Goal: Communication & Community: Answer question/provide support

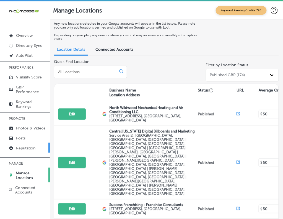
click at [17, 150] on p "Reputation" at bounding box center [25, 148] width 19 height 5
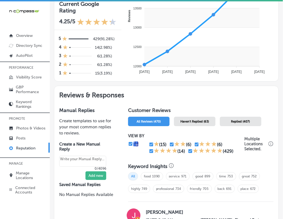
scroll to position [223, 0]
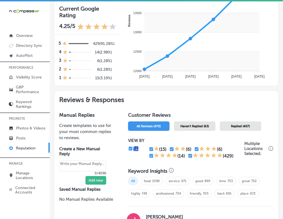
click at [188, 124] on span "Haven't Replied (63)" at bounding box center [195, 126] width 29 height 4
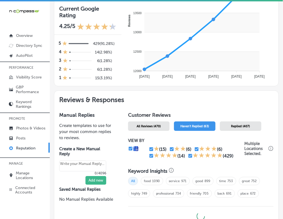
scroll to position [264, 0]
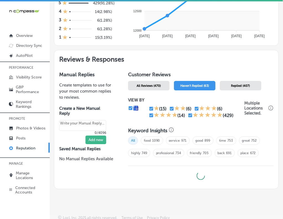
type textarea "x"
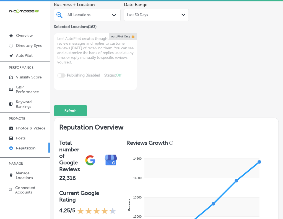
scroll to position [0, 0]
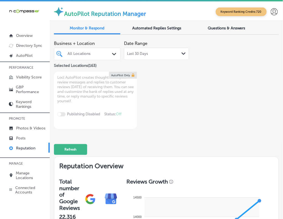
click at [92, 54] on div "All Locations" at bounding box center [90, 54] width 45 height 5
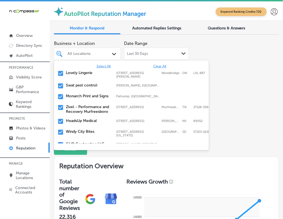
click at [92, 54] on div "All Locations" at bounding box center [90, 54] width 45 height 5
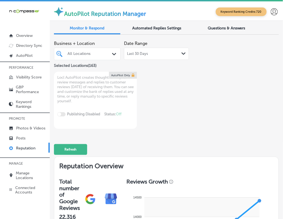
click at [92, 54] on div "All Locations" at bounding box center [90, 54] width 45 height 5
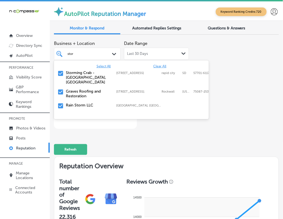
type input "storm"
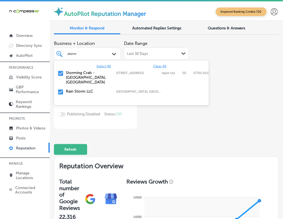
click at [74, 75] on label "Storming Crab - [GEOGRAPHIC_DATA], [GEOGRAPHIC_DATA]" at bounding box center [88, 77] width 45 height 14
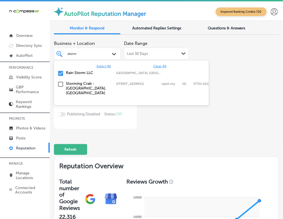
click at [75, 76] on div "Rain Storm LLC [GEOGRAPHIC_DATA], [GEOGRAPHIC_DATA], [GEOGRAPHIC_DATA] | [GEOGR…" at bounding box center [131, 73] width 151 height 9
type textarea "x"
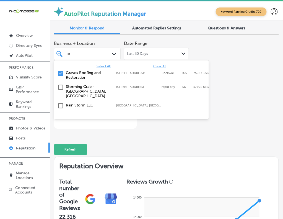
type input "s"
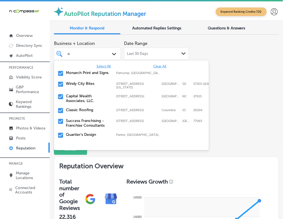
type input "sic"
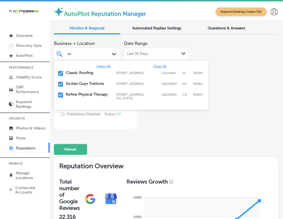
click at [79, 73] on label "Classic Roofing" at bounding box center [88, 72] width 45 height 5
click at [79, 73] on label "Sicilian Guys Trattoria" at bounding box center [88, 72] width 45 height 5
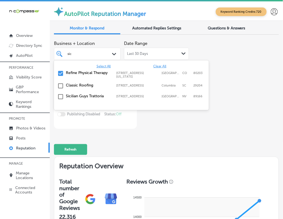
click at [79, 73] on label "Refine Physical Therapy" at bounding box center [88, 72] width 45 height 5
type textarea "x"
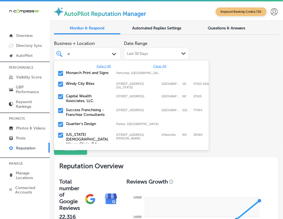
type input "s"
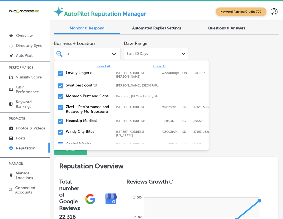
click at [79, 84] on label "Swat pest control" at bounding box center [88, 85] width 45 height 5
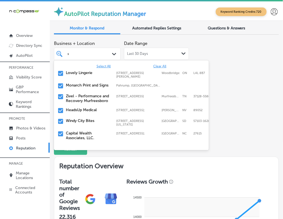
click at [79, 84] on label "Monarch Print and Signs" at bounding box center [88, 85] width 45 height 5
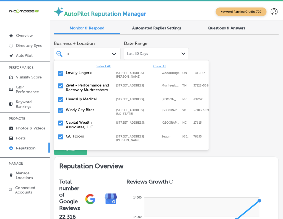
click at [79, 84] on label "Zivel - Performance and Recovery Murfreesboro" at bounding box center [88, 87] width 45 height 9
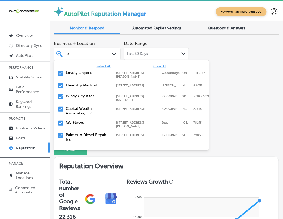
click at [79, 84] on label "HeadsUp Medical" at bounding box center [88, 85] width 45 height 5
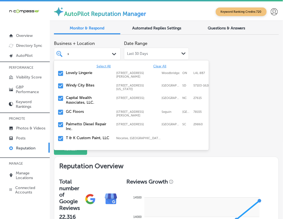
click at [79, 84] on label "Windy City Bites" at bounding box center [88, 85] width 45 height 5
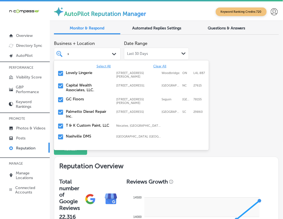
click at [79, 84] on label "Capital Wealth Associates, LLC." at bounding box center [88, 87] width 45 height 9
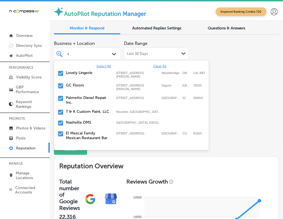
click at [79, 84] on label "GC Floors" at bounding box center [88, 85] width 45 height 5
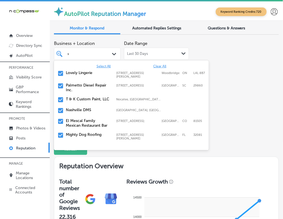
click at [78, 100] on div "T & K Custom Paint, LLC [GEOGRAPHIC_DATA], [GEOGRAPHIC_DATA], [GEOGRAPHIC_DATA]…" at bounding box center [131, 100] width 151 height 9
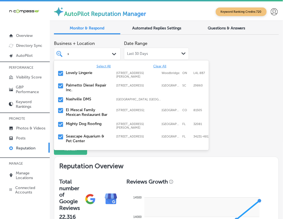
click at [78, 100] on div "Nashville DMS [GEOGRAPHIC_DATA], [GEOGRAPHIC_DATA], [GEOGRAPHIC_DATA] | [GEOGRA…" at bounding box center [131, 100] width 151 height 9
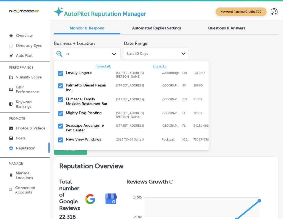
click at [78, 100] on label "El Mescal Family Mexican Restaurant Bar" at bounding box center [88, 101] width 45 height 9
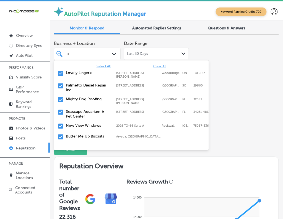
click at [78, 100] on div "Mighty Dog Roofing [STREET_ADDRESS][PERSON_NAME] [STREET_ADDRESS][PERSON_NAME]" at bounding box center [122, 101] width 112 height 8
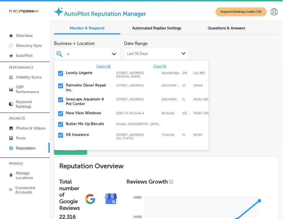
click at [81, 112] on label "New View Windows" at bounding box center [88, 113] width 45 height 5
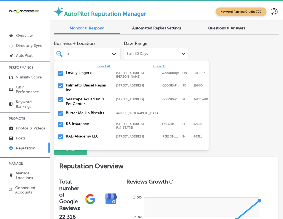
click at [82, 121] on label "KB Insurance" at bounding box center [88, 123] width 45 height 5
type textarea "x"
type input "s"
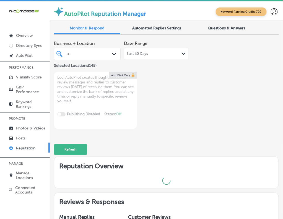
click at [233, 85] on div "Business + Location s s Path Created with Sketch. Selected Locations ( 145 ) Da…" at bounding box center [166, 83] width 225 height 91
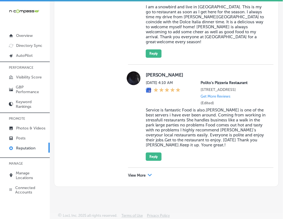
scroll to position [1795, 0]
click at [140, 174] on p "View More" at bounding box center [136, 175] width 17 height 4
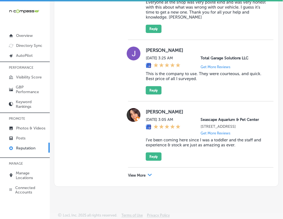
scroll to position [3528, 0]
click at [132, 175] on p "View More" at bounding box center [136, 175] width 17 height 4
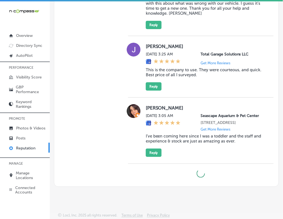
type textarea "x"
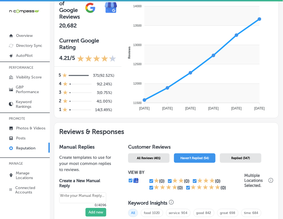
scroll to position [0, 0]
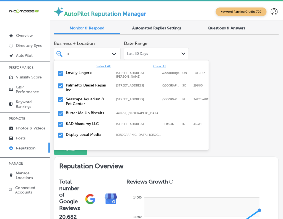
click at [92, 55] on div "s s" at bounding box center [85, 54] width 37 height 6
type input "sm"
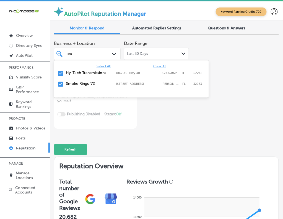
click at [94, 73] on label "Hy-Tech Transmissions" at bounding box center [88, 72] width 45 height 5
click at [94, 73] on label "Smoke Rings '72" at bounding box center [88, 72] width 45 height 5
type textarea "x"
type input "s"
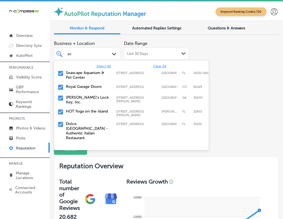
type input "gar"
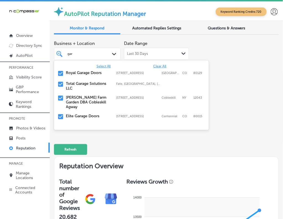
click at [94, 73] on label "Royal Garage Doors" at bounding box center [88, 72] width 45 height 5
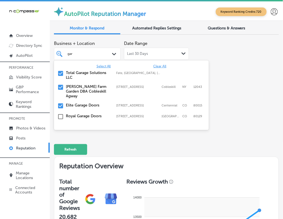
click at [94, 73] on label "Total Garage Solutions LLC" at bounding box center [88, 74] width 45 height 9
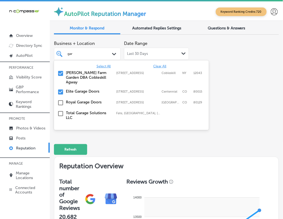
click at [94, 73] on label "[PERSON_NAME] Farm Garden DBA Cobleskill Agway" at bounding box center [88, 77] width 45 height 14
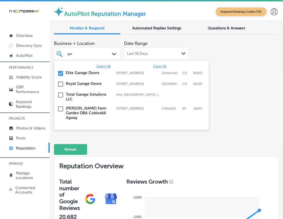
click at [94, 73] on label "Elite Garage Doors" at bounding box center [88, 72] width 45 height 5
type textarea "x"
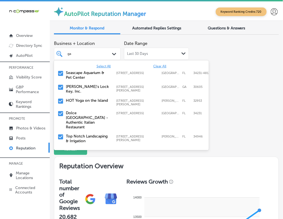
type input "g"
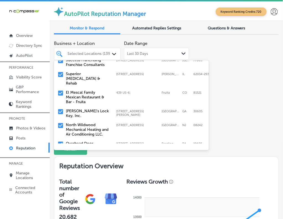
scroll to position [137, 0]
click at [90, 96] on label "El Mescal Family Mexican Restaurant & Bar - Fruita" at bounding box center [88, 97] width 45 height 14
type textarea "x"
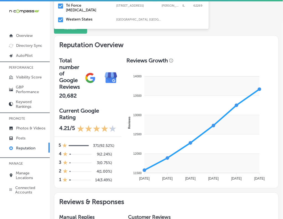
scroll to position [0, 0]
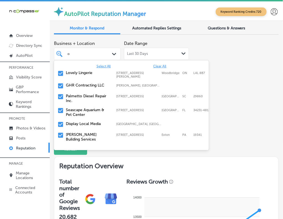
type input "om"
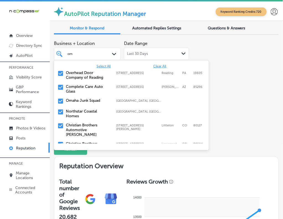
click at [86, 71] on label "Overhead Door Company of Reading" at bounding box center [88, 74] width 45 height 9
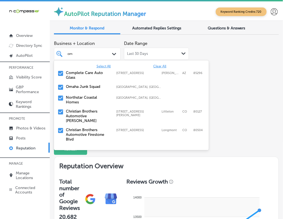
click at [72, 90] on div "Omaha Junk Squad Omaha, [GEOGRAPHIC_DATA], [GEOGRAPHIC_DATA] | [GEOGRAPHIC_DATA…" at bounding box center [131, 87] width 151 height 9
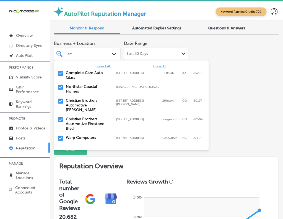
click at [74, 117] on label "Christian Brothers Automotive Firestone Blvd" at bounding box center [88, 124] width 45 height 14
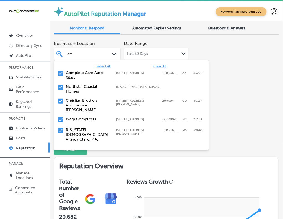
click at [74, 117] on label "Warp Computers" at bounding box center [88, 119] width 45 height 5
type textarea "x"
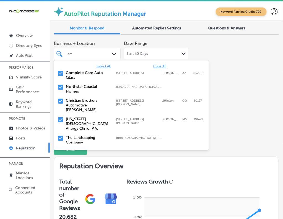
type input "om"
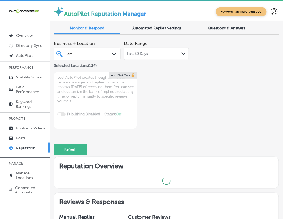
click at [74, 116] on div "Locl AutoPilot creates thoughtful helpful review messages and replies to custom…" at bounding box center [95, 100] width 83 height 57
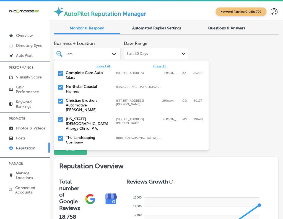
click at [79, 58] on div "om om Path Created with Sketch." at bounding box center [87, 54] width 67 height 12
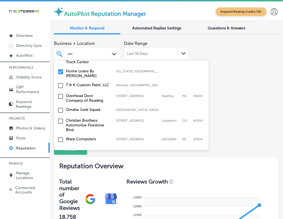
scroll to position [127, 0]
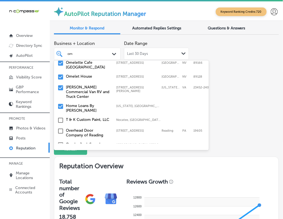
click at [89, 103] on label "Home Loans By [PERSON_NAME]" at bounding box center [88, 107] width 45 height 9
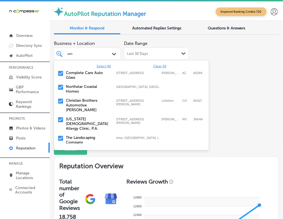
click at [90, 120] on label "[US_STATE] [DEMOGRAPHIC_DATA] Allergy Clinic, P.A." at bounding box center [88, 124] width 45 height 14
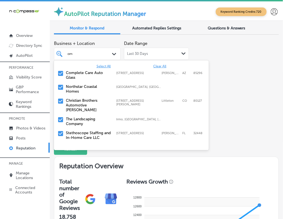
click at [90, 120] on label "The Landscaping Company" at bounding box center [88, 121] width 45 height 9
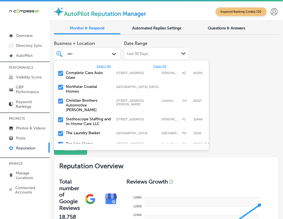
click at [90, 120] on label "Stethoscope Staffing and In-Home Care LLC" at bounding box center [88, 121] width 45 height 9
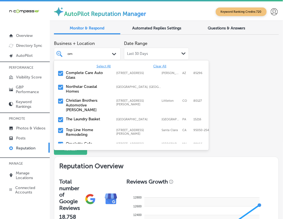
click at [91, 127] on label "Top Line Home Remodeling" at bounding box center [88, 131] width 45 height 9
click at [91, 127] on label "Omelette Cafe [GEOGRAPHIC_DATA]" at bounding box center [88, 131] width 45 height 9
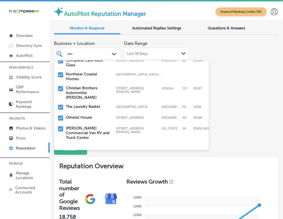
scroll to position [13, 0]
click at [91, 126] on label "[PERSON_NAME] Commercial Van RV and Truck Center" at bounding box center [88, 132] width 45 height 14
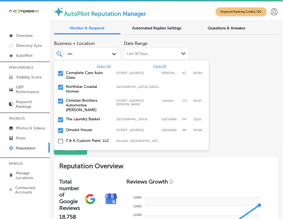
click at [117, 87] on label "[GEOGRAPHIC_DATA], [GEOGRAPHIC_DATA], [GEOGRAPHIC_DATA] | [GEOGRAPHIC_DATA], [G…" at bounding box center [139, 87] width 45 height 4
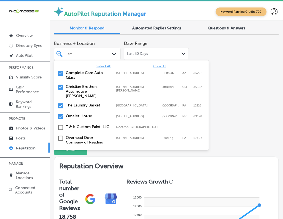
click at [255, 86] on div "Business + Location option [STREET_ADDRESS]. 18 results available for search te…" at bounding box center [166, 83] width 225 height 91
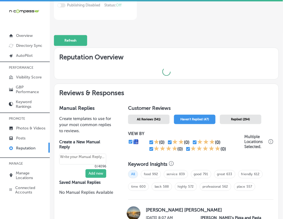
type textarea "x"
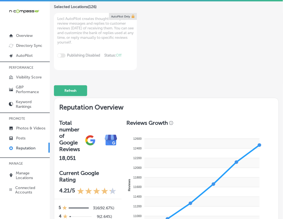
scroll to position [0, 0]
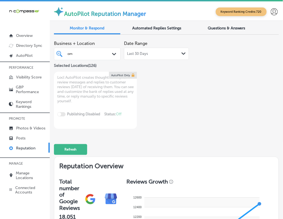
click at [98, 48] on div "om om Path Created with Sketch." at bounding box center [87, 54] width 67 height 12
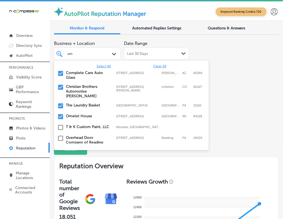
type input "o"
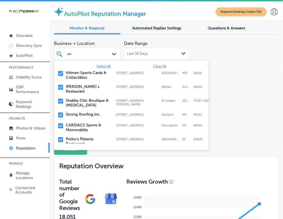
type input "pol"
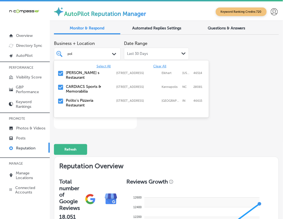
click at [85, 98] on label "Polito's Pizzeria Restaurant" at bounding box center [88, 102] width 45 height 9
type textarea "x"
type input "po"
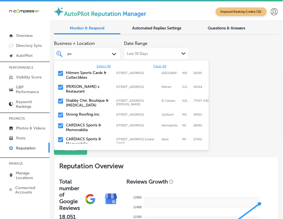
click at [83, 75] on label "Hitmen Sports Cards & Collectibles" at bounding box center [88, 74] width 45 height 9
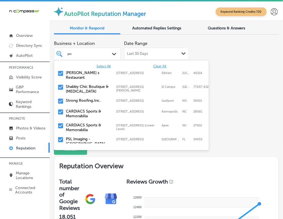
click at [83, 84] on label "Shabby Chic Boutique & [MEDICAL_DATA]" at bounding box center [88, 88] width 45 height 9
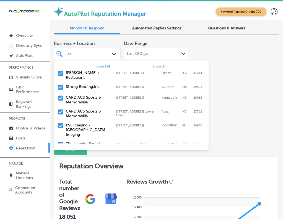
click at [83, 84] on label "Strong Roofing,Inc." at bounding box center [88, 86] width 45 height 5
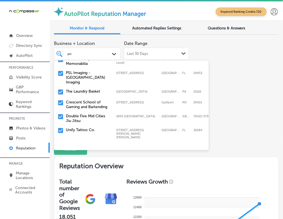
scroll to position [42, 0]
click at [79, 125] on div "Unify Tattoo Co. [STREET_ADDRESS][PERSON_NAME][PERSON_NAME][PERSON_NAME] [STREE…" at bounding box center [131, 133] width 155 height 16
type textarea "x"
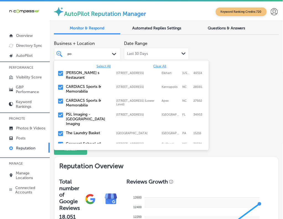
type input "p"
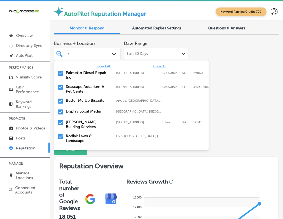
click at [78, 112] on label "Display Local Media" at bounding box center [88, 111] width 45 height 5
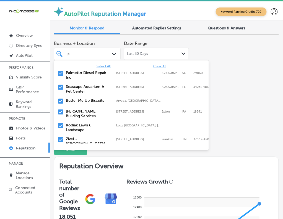
click at [79, 127] on label "Kodiak Lawn & Landscape" at bounding box center [88, 127] width 45 height 9
click at [79, 127] on label "Zivel - [GEOGRAPHIC_DATA]" at bounding box center [88, 127] width 45 height 9
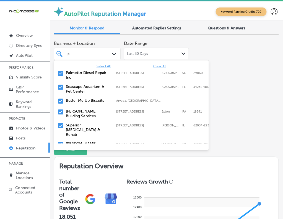
click at [79, 127] on label "Superior [MEDICAL_DATA] & Rehab" at bounding box center [88, 130] width 45 height 14
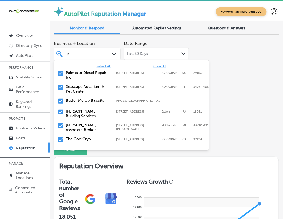
click at [79, 127] on label "[PERSON_NAME], Associate Broker" at bounding box center [88, 127] width 45 height 9
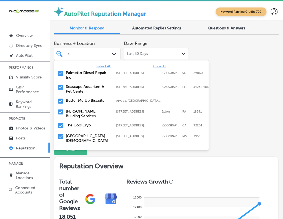
click at [79, 127] on label "The CoolCryo" at bounding box center [88, 125] width 45 height 5
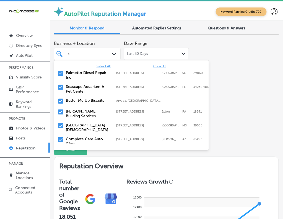
click at [79, 127] on label "[GEOGRAPHIC_DATA][DEMOGRAPHIC_DATA]" at bounding box center [88, 127] width 45 height 9
type textarea "x"
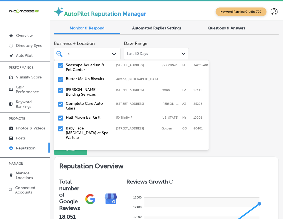
scroll to position [22, 0]
type input "p"
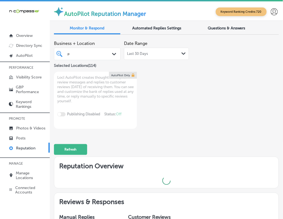
click at [240, 101] on div "Business + Location p p Path Created with Sketch. Selected Locations ( 114 ) Da…" at bounding box center [166, 83] width 225 height 91
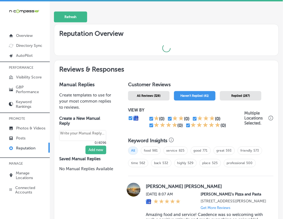
type textarea "x"
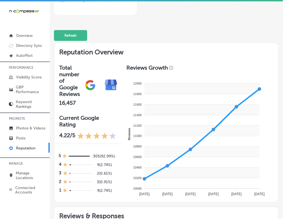
scroll to position [0, 0]
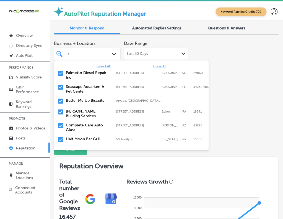
click at [89, 57] on div "p p" at bounding box center [85, 54] width 37 height 6
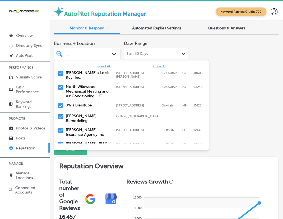
type input "ju"
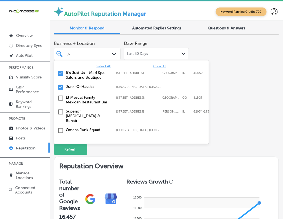
click at [78, 80] on div "It's Just Us - Med Spa, Salon, and Boutique [STREET_ADDRESS] [STREET_ADDRESS]" at bounding box center [131, 75] width 151 height 12
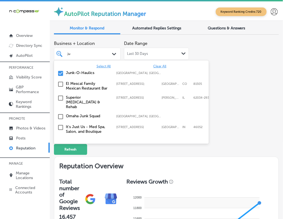
click at [78, 80] on div "El Mescal Family Mexican Restaurant Bar [STREET_ADDRESS][GEOGRAPHIC_DATA][STREE…" at bounding box center [131, 86] width 151 height 12
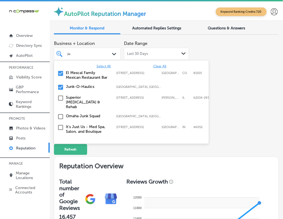
click at [78, 74] on label "El Mescal Family Mexican Restaurant Bar" at bounding box center [88, 74] width 45 height 9
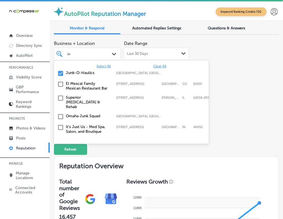
click at [78, 74] on label "Junk-O-Haulics" at bounding box center [88, 72] width 45 height 5
type textarea "x"
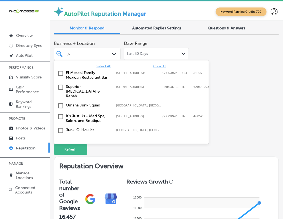
type input "j"
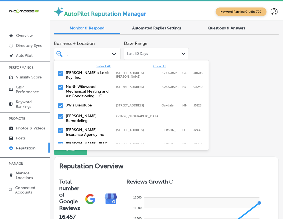
click at [81, 106] on div "JW's Bierstube [STREET_ADDRESS] [STREET_ADDRESS]" at bounding box center [131, 106] width 151 height 9
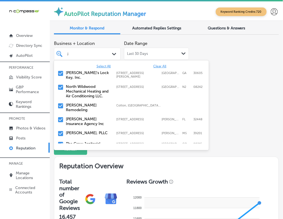
click at [81, 106] on div "[PERSON_NAME] Remodeling [GEOGRAPHIC_DATA], [GEOGRAPHIC_DATA], [GEOGRAPHIC_DATA…" at bounding box center [131, 108] width 151 height 12
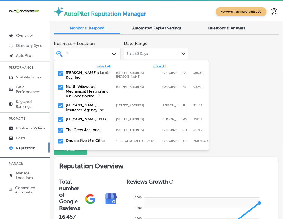
click at [81, 106] on label "[PERSON_NAME] Insurance Agency Inc" at bounding box center [88, 107] width 45 height 9
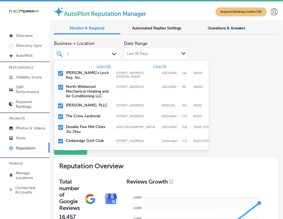
click at [81, 106] on div "[PERSON_NAME], PLLC [STREET_ADDRESS] [STREET_ADDRESS]" at bounding box center [131, 106] width 151 height 9
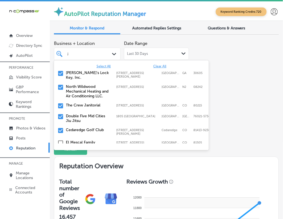
click at [81, 106] on div "The Crew Janitorial [STREET_ADDRESS][GEOGRAPHIC_DATA][STREET_ADDRESS]" at bounding box center [122, 105] width 112 height 5
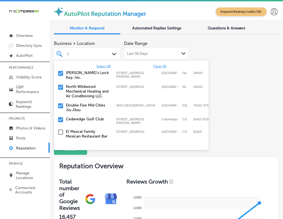
click at [81, 106] on label "Double Five Mid Cities Jiu Jitsu" at bounding box center [88, 107] width 45 height 9
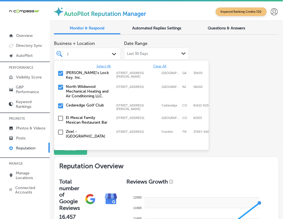
click at [81, 106] on div "Cedaredge Golf Club [STREET_ADDRESS][PERSON_NAME]-9236 [STREET_ADDRESS][PERSON_…" at bounding box center [131, 107] width 151 height 10
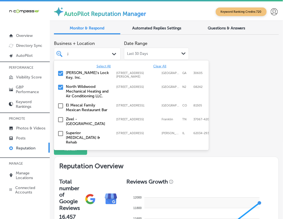
click at [87, 88] on label "North Wildwood Mechanical Heating and Air Conditioning LLC." at bounding box center [88, 91] width 45 height 14
type textarea "x"
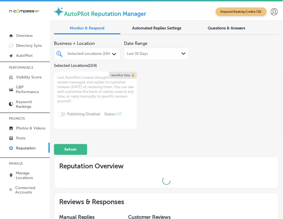
click at [250, 56] on div "Business + Location Selected Locations (104) Path Created with Sketch. Selected…" at bounding box center [166, 83] width 225 height 91
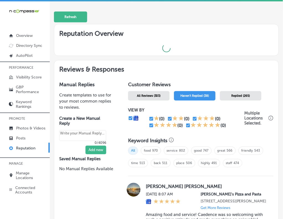
type textarea "x"
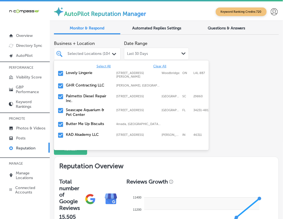
click at [95, 56] on div "Selected Locations (104)" at bounding box center [90, 54] width 45 height 5
type input "abo"
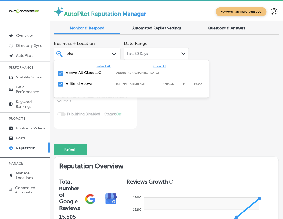
click at [83, 73] on label "Above All Glass LLC" at bounding box center [88, 72] width 45 height 5
click at [83, 73] on label "A Blend Above" at bounding box center [88, 72] width 45 height 5
type textarea "x"
type input "ab"
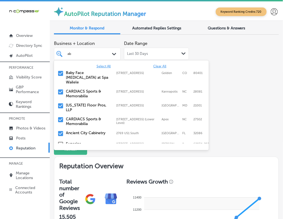
click at [84, 104] on label "[US_STATE] Floor Pros, LLP" at bounding box center [88, 107] width 45 height 9
type textarea "x"
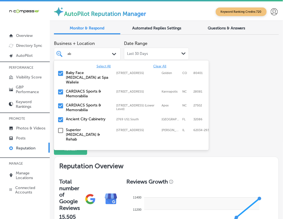
type input "a"
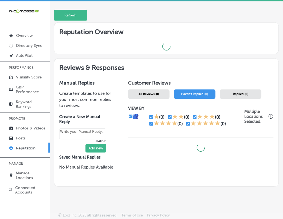
scroll to position [132, 0]
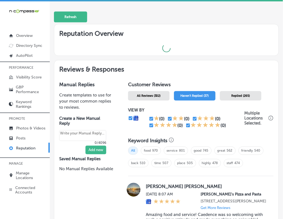
type textarea "x"
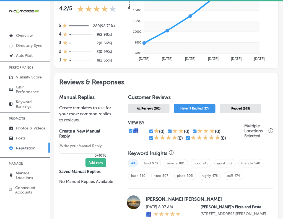
scroll to position [0, 0]
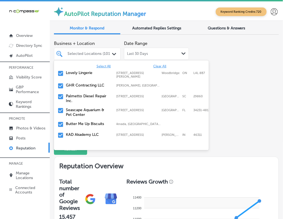
click at [90, 52] on div "Selected Locations (101)" at bounding box center [90, 54] width 45 height 5
type input "tr"
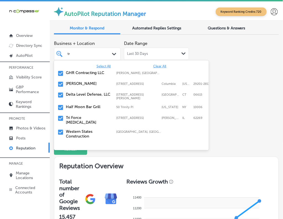
click at [81, 83] on label "[PERSON_NAME]" at bounding box center [88, 83] width 45 height 5
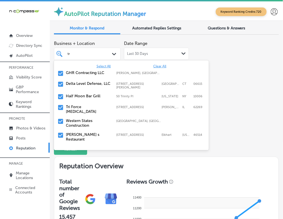
click at [81, 83] on label "Delta Level Defense, LLC" at bounding box center [88, 83] width 45 height 5
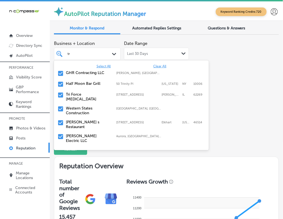
click at [81, 94] on label "Tri Force [MEDICAL_DATA]" at bounding box center [88, 96] width 45 height 9
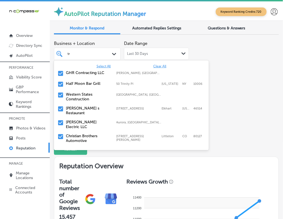
click at [87, 120] on label "[PERSON_NAME] Electric LLC" at bounding box center [88, 124] width 45 height 9
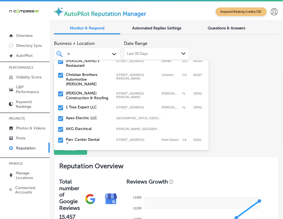
scroll to position [48, 0]
click at [86, 115] on label "Apex Electric LLC" at bounding box center [88, 117] width 45 height 5
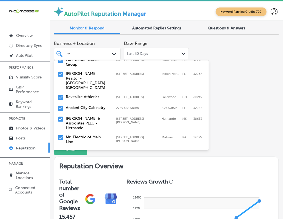
scroll to position [116, 0]
click at [81, 94] on label "Revitalize Athletics" at bounding box center [88, 96] width 45 height 5
type textarea "x"
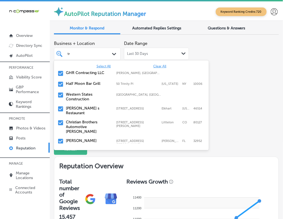
type input "t"
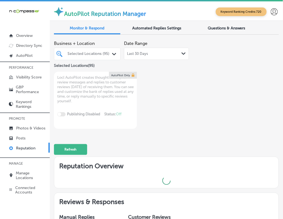
click at [232, 91] on div "Business + Location Selected Locations (95) Path Created with Sketch. Selected …" at bounding box center [166, 83] width 225 height 91
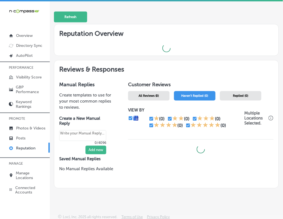
scroll to position [1, 0]
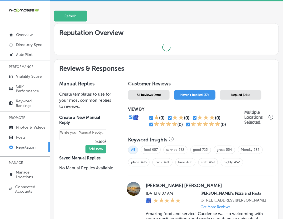
type textarea "x"
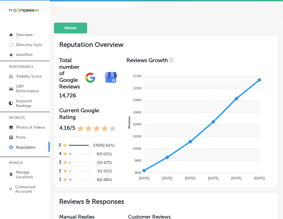
scroll to position [0, 0]
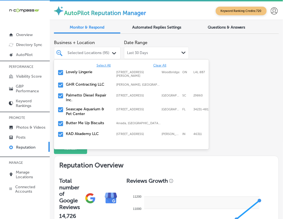
click at [92, 51] on div "Selected Locations (95)" at bounding box center [90, 53] width 45 height 5
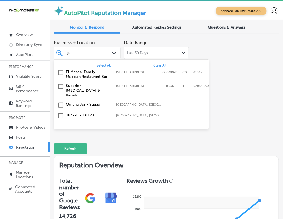
type input "j"
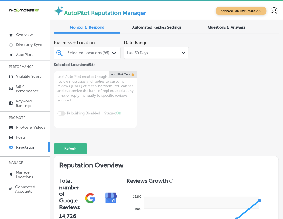
click at [273, 93] on div "Business + Location Selected Locations (95) Path Created with Sketch. Selected …" at bounding box center [166, 82] width 225 height 91
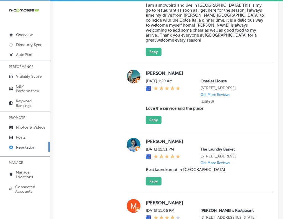
scroll to position [1718, 0]
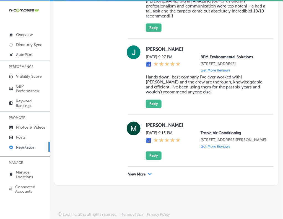
click at [129, 172] on p "View More" at bounding box center [136, 174] width 17 height 4
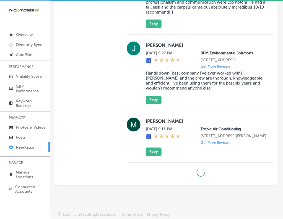
type textarea "x"
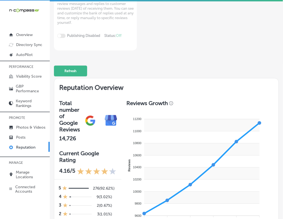
scroll to position [0, 0]
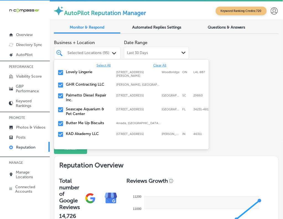
click at [88, 55] on div "Selected Locations (95)" at bounding box center [90, 53] width 45 height 5
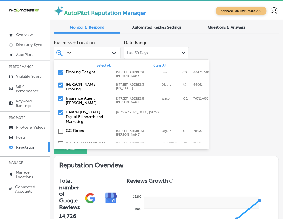
type input "floo"
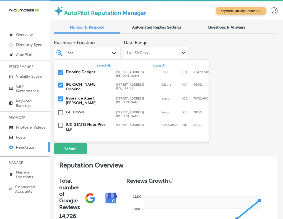
click at [76, 76] on div "Flooring Designz [STREET_ADDRESS][PERSON_NAME] [STREET_ADDRESS][PERSON_NAME]" at bounding box center [131, 73] width 151 height 10
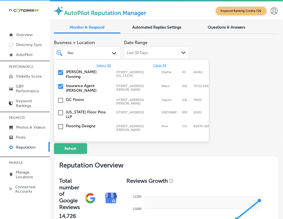
click at [76, 76] on div "[PERSON_NAME] Flooring [STREET_ADDRESS][US_STATE] [STREET_ADDRESS][US_STATE]" at bounding box center [131, 74] width 151 height 12
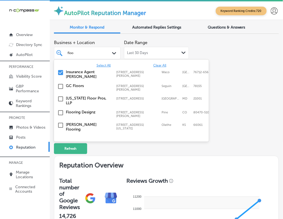
click at [76, 76] on label "Insurance Agent [PERSON_NAME]" at bounding box center [88, 74] width 45 height 9
type textarea "x"
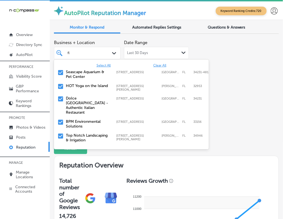
type input "f"
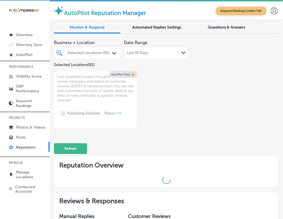
click at [240, 98] on div "Business + Location Selected Locations (92) Path Created with Sketch. Selected …" at bounding box center [166, 82] width 225 height 91
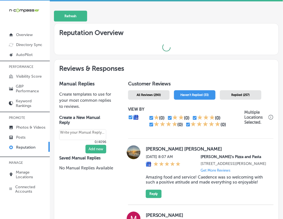
scroll to position [1, 0]
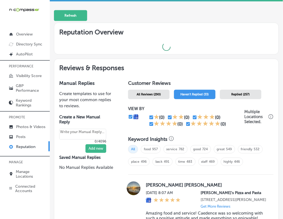
type textarea "x"
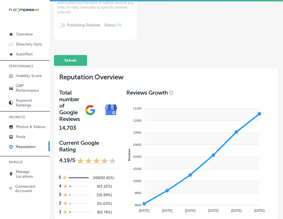
scroll to position [0, 0]
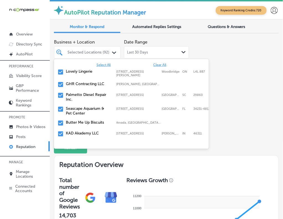
click at [92, 53] on div "Selected Locations (92)" at bounding box center [90, 52] width 45 height 5
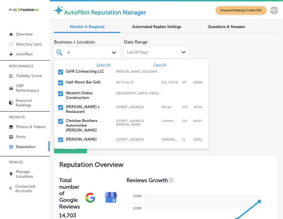
type input "tro"
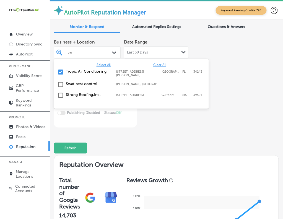
click at [85, 69] on label "Tropic Air Conditioning" at bounding box center [88, 71] width 45 height 5
type textarea "x"
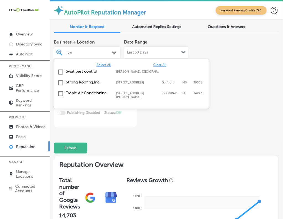
type input "tr"
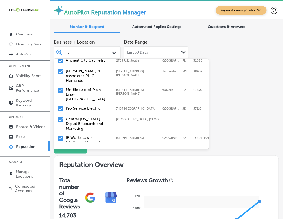
scroll to position [152, 0]
click at [80, 106] on label "Pro Service Electric" at bounding box center [88, 108] width 45 height 5
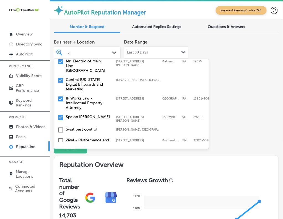
scroll to position [179, 0]
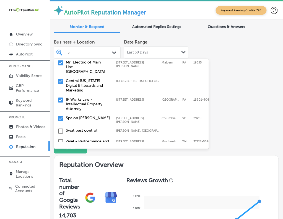
click at [80, 97] on label "IP Works Law - Intellectual Property Attorney" at bounding box center [88, 104] width 45 height 14
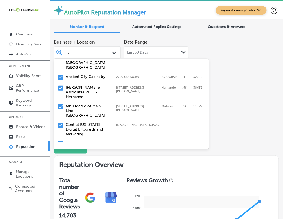
scroll to position [136, 0]
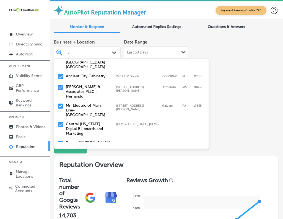
click at [80, 103] on label "Mr. Electric of Main Line-[GEOGRAPHIC_DATA]" at bounding box center [88, 110] width 45 height 14
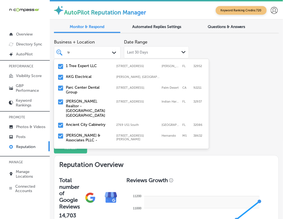
scroll to position [88, 0]
click at [82, 85] on label "Parc Center Dental Group" at bounding box center [88, 89] width 45 height 9
type textarea "x"
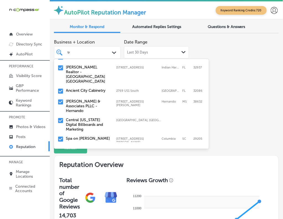
scroll to position [0, 0]
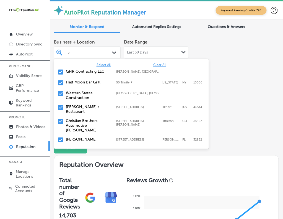
type input "t"
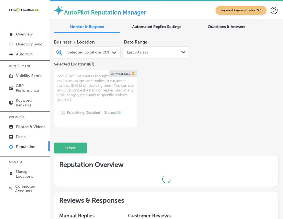
click at [244, 86] on div "Business + Location Selected Locations (87) Path Created with Sketch. Selected …" at bounding box center [166, 82] width 225 height 91
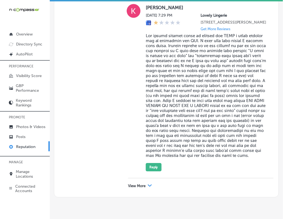
scroll to position [1848, 0]
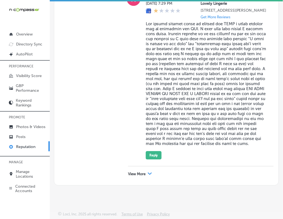
click at [136, 174] on p "View More" at bounding box center [136, 174] width 17 height 4
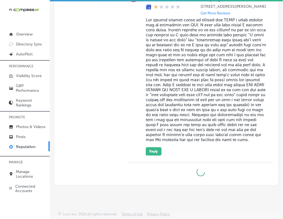
type textarea "x"
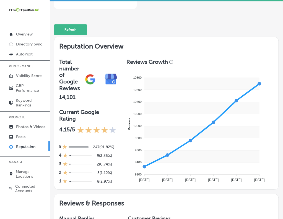
scroll to position [0, 0]
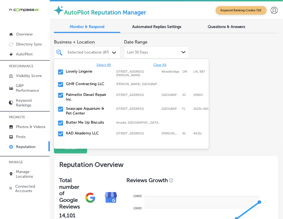
click at [98, 50] on div "Selected Locations (87)" at bounding box center [90, 52] width 45 height 5
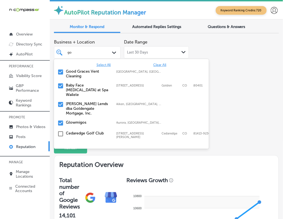
type input "goo"
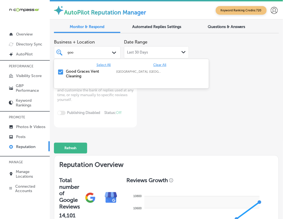
click at [86, 71] on label "Good Graces Vent Cleaning" at bounding box center [88, 73] width 45 height 9
type textarea "x"
type input "go"
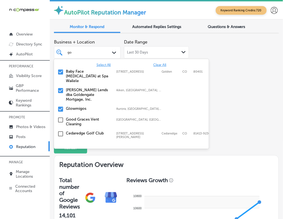
click at [88, 106] on label "Glowmigos" at bounding box center [88, 108] width 45 height 5
click at [88, 88] on label "[PERSON_NAME] Lends dba Goldengate Mortgage, Inc." at bounding box center [88, 95] width 45 height 14
type textarea "x"
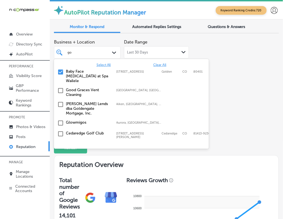
type input "g"
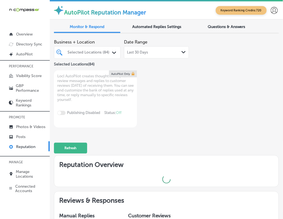
click at [241, 102] on div "Business + Location Selected Locations (84) Path Created with Sketch. Selected …" at bounding box center [166, 82] width 225 height 91
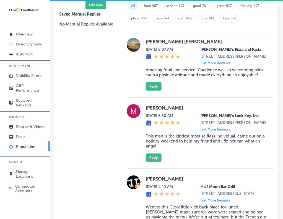
scroll to position [397, 0]
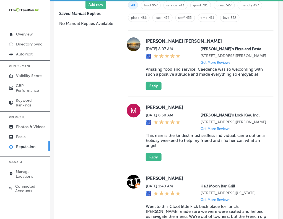
click at [149, 38] on label "[PERSON_NAME] [PERSON_NAME]" at bounding box center [206, 41] width 121 height 6
copy label "[PERSON_NAME]"
click at [152, 71] on blockquote "Amazing food and service! Caedence was so welcoming with such a positive attitu…" at bounding box center [206, 72] width 121 height 10
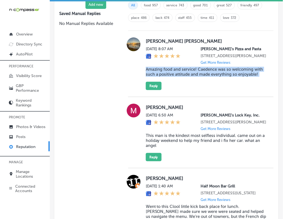
click at [152, 71] on blockquote "Amazing food and service! Caedence was so welcoming with such a positive attitu…" at bounding box center [206, 72] width 121 height 10
copy blockquote "Amazing food and service! Caedence was so welcoming with such a positive attitu…"
click at [153, 89] on button "Reply" at bounding box center [154, 86] width 16 height 8
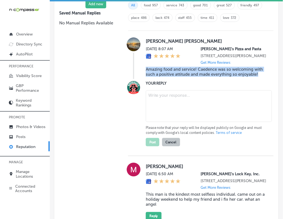
scroll to position [397, 0]
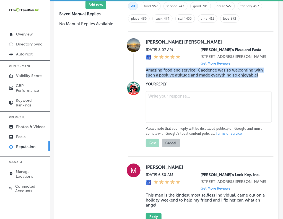
type textarea "x"
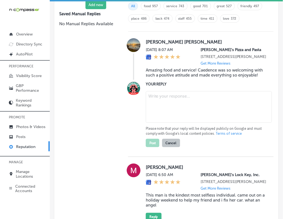
paste textarea "Thank you for the wonderful review, [PERSON_NAME]! We’re so glad to hear that C…"
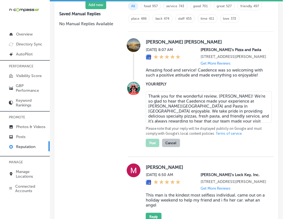
click at [164, 102] on textarea "Thank you for the wonderful review, [PERSON_NAME]! We’re so glad to hear that C…" at bounding box center [209, 107] width 126 height 32
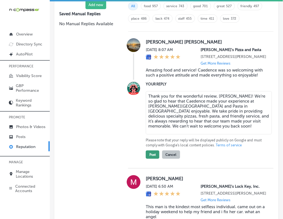
type textarea "Thank you for the wonderful review, [PERSON_NAME]! We’re so glad to hear that C…"
click at [153, 159] on button "Post" at bounding box center [153, 154] width 14 height 8
type textarea "x"
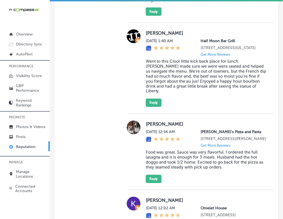
scroll to position [477, 0]
click at [148, 123] on label "[PERSON_NAME]" at bounding box center [206, 124] width 121 height 6
copy label "pepper"
click at [160, 157] on blockquote "Food was great. Sauce was very flavorful. I ordered the full lasagna and it is …" at bounding box center [206, 160] width 121 height 20
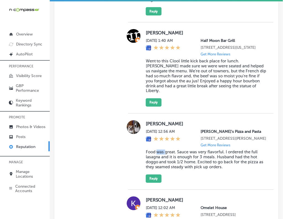
click at [160, 157] on blockquote "Food was great. Sauce was very flavorful. I ordered the full lasagna and it is …" at bounding box center [206, 160] width 121 height 20
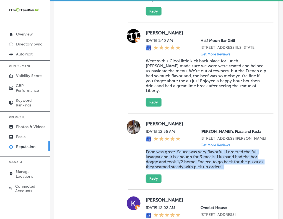
click at [160, 157] on blockquote "Food was great. Sauce was very flavorful. I ordered the full lasagna and it is …" at bounding box center [206, 160] width 121 height 20
copy blockquote "Food was great. Sauce was very flavorful. I ordered the full lasagna and it is …"
click at [155, 181] on button "Reply" at bounding box center [154, 178] width 16 height 8
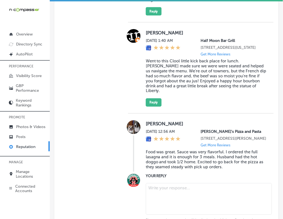
click at [163, 187] on textarea at bounding box center [209, 199] width 126 height 32
paste textarea "Thank you for sharing your experience, [PERSON_NAME]! We’re so happy to hear yo…"
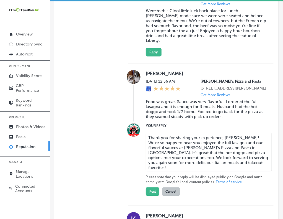
scroll to position [528, 0]
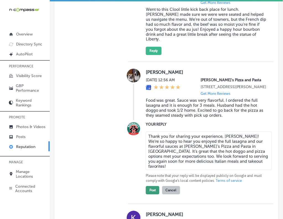
type textarea "Thank you for sharing your experience, [PERSON_NAME]! We’re so happy to hear yo…"
click at [154, 194] on button "Post" at bounding box center [153, 190] width 14 height 8
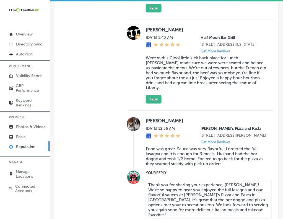
scroll to position [480, 0]
type textarea "x"
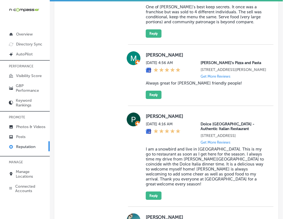
scroll to position [1072, 0]
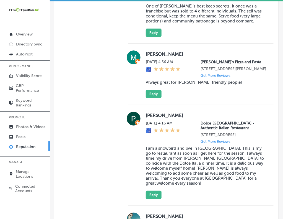
click at [152, 57] on label "[PERSON_NAME]" at bounding box center [206, 54] width 121 height 6
copy label "[PERSON_NAME]"
click at [169, 85] on blockquote "Always great for [PERSON_NAME] friendly people!" at bounding box center [206, 82] width 121 height 5
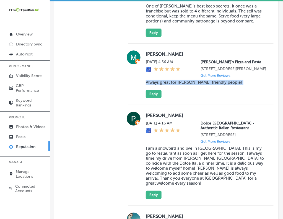
click at [169, 85] on blockquote "Always great for [PERSON_NAME] friendly people!" at bounding box center [206, 82] width 121 height 5
copy blockquote "Always great for [PERSON_NAME] friendly people!"
click at [150, 98] on button "Reply" at bounding box center [154, 94] width 16 height 8
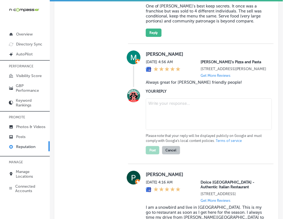
paste textarea "Hi [PERSON_NAME], thank you for your kind words! We’re so glad [PERSON_NAME] an…"
click at [186, 130] on textarea at bounding box center [209, 114] width 126 height 32
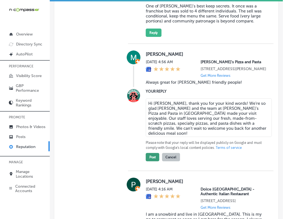
type textarea "Hi [PERSON_NAME], thank you for your kind words! We’re so glad [PERSON_NAME] an…"
click at [150, 161] on button "Post" at bounding box center [153, 157] width 14 height 8
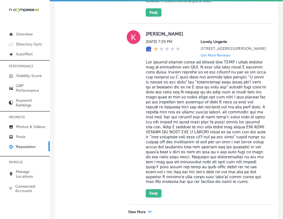
scroll to position [1628, 0]
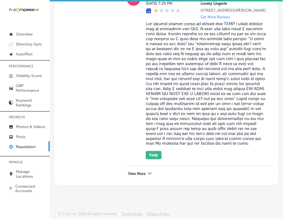
click at [134, 173] on p "View More" at bounding box center [136, 174] width 17 height 4
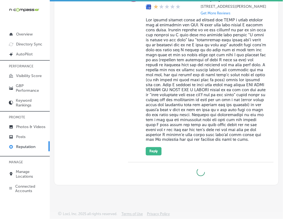
type textarea "x"
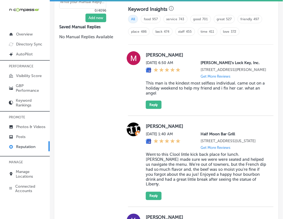
scroll to position [383, 0]
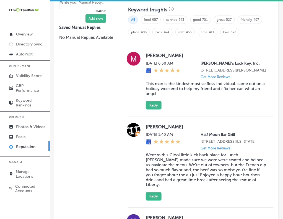
click at [152, 53] on label "[PERSON_NAME]" at bounding box center [206, 56] width 121 height 6
copy label "[PERSON_NAME]"
click at [182, 89] on blockquote "This man is the kindest most selfless individual. came out on a holiday weekend…" at bounding box center [206, 88] width 121 height 15
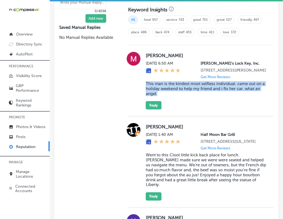
click at [182, 89] on blockquote "This man is the kindest most selfless individual. came out on a holiday weekend…" at bounding box center [206, 88] width 121 height 15
copy blockquote "This man is the kindest most selfless individual. came out on a holiday weekend…"
click at [153, 109] on button "Reply" at bounding box center [154, 105] width 16 height 8
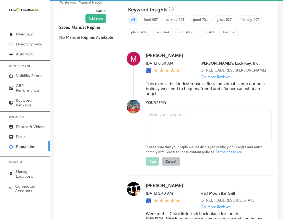
paste textarea "Thank you for your kind words, [PERSON_NAME]! At Jerry’s Lock and Key in [GEOGR…"
click at [161, 115] on textarea at bounding box center [209, 126] width 126 height 32
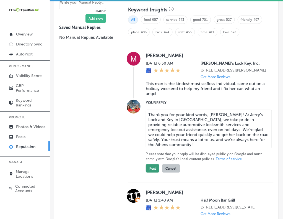
type textarea "Thank you for your kind words, [PERSON_NAME]! At Jerry’s Lock and Key in [GEOGR…"
click at [154, 173] on button "Post" at bounding box center [153, 168] width 14 height 8
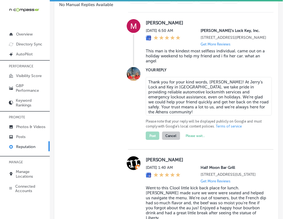
type textarea "x"
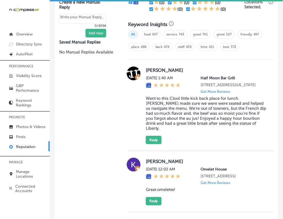
scroll to position [368, 0]
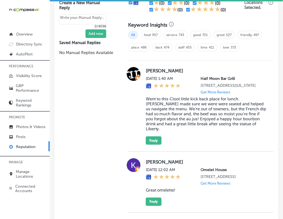
click at [150, 67] on div "[PERSON_NAME][DATE] 1:40 AM Half Moon Bar Grill [STREET_ADDRESS][US_STATE] Get …" at bounding box center [206, 106] width 121 height 78
copy label "[PERSON_NAME]"
click at [186, 120] on blockquote "Went to this Clool little kick back place for lunch. [PERSON_NAME] made sure we…" at bounding box center [206, 113] width 121 height 35
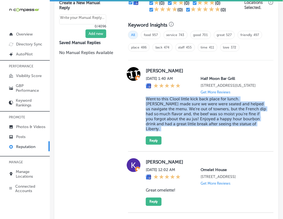
click at [186, 120] on blockquote "Went to this Clool little kick back place for lunch. [PERSON_NAME] made sure we…" at bounding box center [206, 113] width 121 height 35
copy blockquote "Went to this Clool little kick back place for lunch. [PERSON_NAME] made sure we…"
click at [152, 136] on button "Reply" at bounding box center [154, 140] width 16 height 8
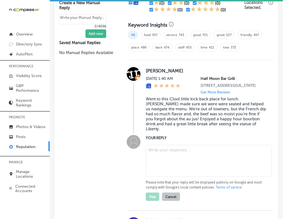
click at [169, 146] on textarea at bounding box center [209, 161] width 126 height 32
paste textarea "Thank you for your review, [PERSON_NAME]! We’re so glad you enjoyed your lunch …"
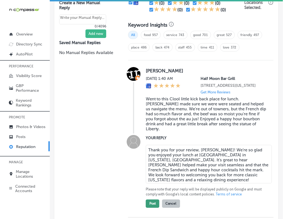
type textarea "Thank you for your review, [PERSON_NAME]! We’re so glad you enjoyed your lunch …"
click at [152, 199] on button "Post" at bounding box center [153, 203] width 14 height 8
type textarea "x"
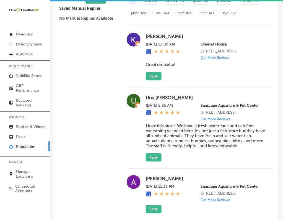
scroll to position [402, 0]
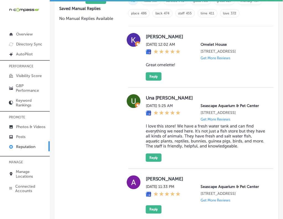
click at [146, 36] on label "[PERSON_NAME]" at bounding box center [206, 37] width 121 height 6
click at [162, 66] on blockquote "Great omelette!" at bounding box center [206, 64] width 121 height 5
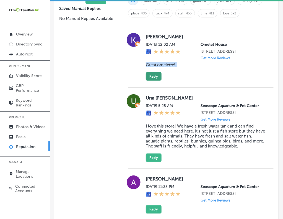
click at [152, 79] on button "Reply" at bounding box center [154, 76] width 16 height 8
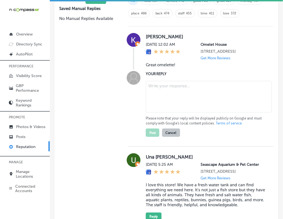
click at [177, 109] on textarea at bounding box center [209, 97] width 126 height 32
paste textarea "Hi [PERSON_NAME], thank you for your kind words! We’re so glad you enjoyed your…"
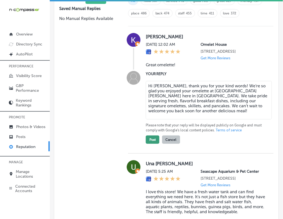
type textarea "Hi [PERSON_NAME], thank you for your kind words! We’re so glad you enjoyed your…"
click at [152, 144] on button "Post" at bounding box center [153, 139] width 14 height 8
type textarea "x"
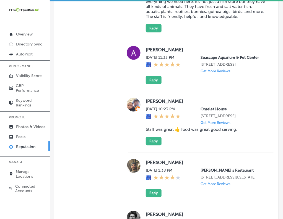
scroll to position [471, 0]
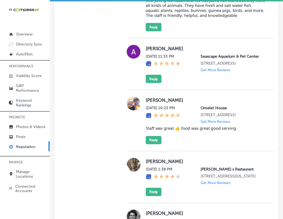
click at [149, 103] on label "[PERSON_NAME]" at bounding box center [206, 100] width 121 height 6
click at [177, 131] on blockquote "Staff was great 👍 food was great good serving." at bounding box center [206, 128] width 121 height 5
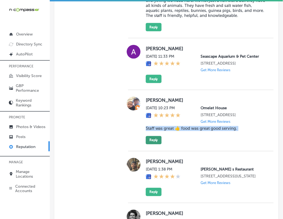
click at [153, 144] on button "Reply" at bounding box center [154, 140] width 16 height 8
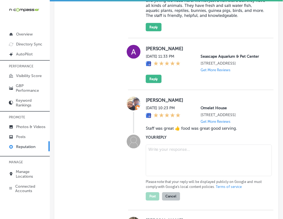
click at [161, 176] on textarea at bounding box center [209, 161] width 126 height 32
paste textarea "Hi [PERSON_NAME], thank you for your kind words! We’re so glad you enjoyed the …"
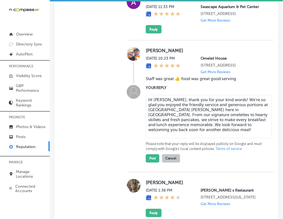
scroll to position [521, 0]
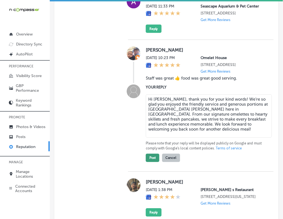
type textarea "Hi [PERSON_NAME], thank you for your kind words! We’re so glad you enjoyed the …"
click at [148, 162] on button "Post" at bounding box center [153, 158] width 14 height 8
type textarea "x"
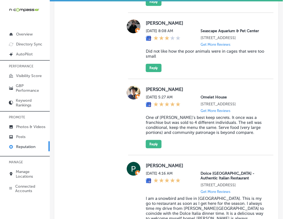
scroll to position [676, 0]
click at [154, 92] on label "[PERSON_NAME]" at bounding box center [206, 89] width 121 height 6
click at [168, 135] on blockquote "One of [PERSON_NAME]'s best keep secrets. It once was a franchise but was sold …" at bounding box center [206, 125] width 121 height 20
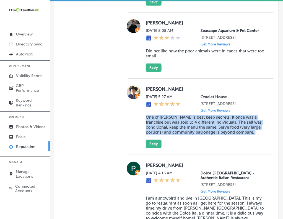
click at [168, 135] on blockquote "One of [PERSON_NAME]'s best keep secrets. It once was a franchise but was sold …" at bounding box center [206, 125] width 121 height 20
click at [150, 148] on button "Reply" at bounding box center [154, 144] width 16 height 8
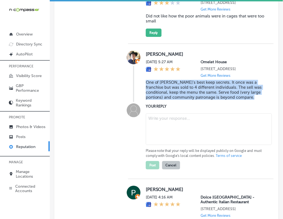
scroll to position [712, 0]
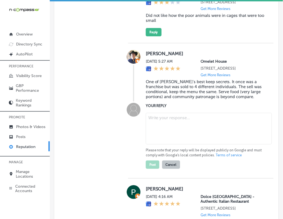
click at [172, 144] on textarea at bounding box center [209, 129] width 126 height 32
paste textarea "Thank you for the wonderful review, [PERSON_NAME]! We’re thrilled you enjoyed t…"
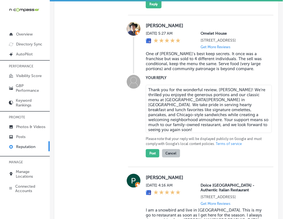
scroll to position [740, 0]
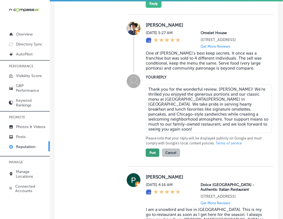
type textarea "Thank you for the wonderful review, [PERSON_NAME]! We’re thrilled you enjoyed t…"
click at [148, 157] on button "Post" at bounding box center [153, 152] width 14 height 8
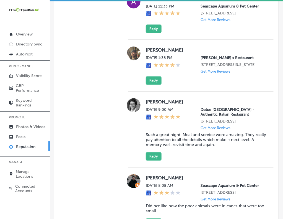
type textarea "x"
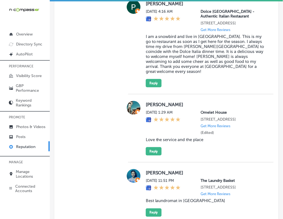
scroll to position [763, 0]
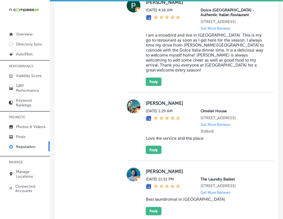
click at [146, 106] on label "[PERSON_NAME]" at bounding box center [206, 103] width 121 height 6
click at [175, 141] on blockquote "Love the service and the place" at bounding box center [206, 138] width 121 height 5
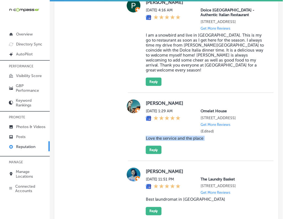
click at [175, 141] on blockquote "Love the service and the place" at bounding box center [206, 138] width 121 height 5
click at [153, 154] on button "Reply" at bounding box center [154, 150] width 16 height 8
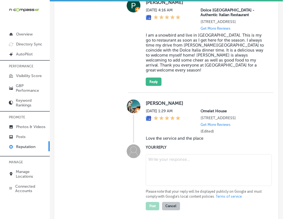
drag, startPoint x: 153, startPoint y: 182, endPoint x: 154, endPoint y: 189, distance: 6.4
click at [154, 189] on div "YOUR REPLY Please note that your reply will be displayed publicly on Google and…" at bounding box center [206, 177] width 121 height 66
click at [154, 186] on textarea at bounding box center [209, 170] width 126 height 32
paste textarea "Hi [PERSON_NAME], thank you for your kind words! We’re so glad you enjoyed the …"
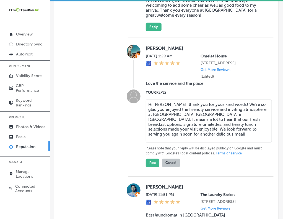
scroll to position [818, 0]
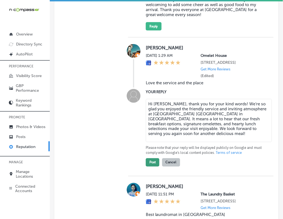
type textarea "Hi [PERSON_NAME], thank you for your kind words! We’re so glad you enjoyed the …"
click at [149, 166] on button "Post" at bounding box center [153, 162] width 14 height 8
type textarea "x"
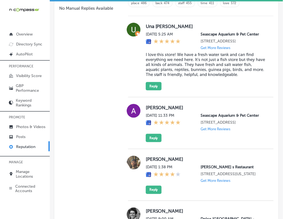
scroll to position [412, 0]
click at [149, 24] on label "Una [PERSON_NAME]" at bounding box center [206, 27] width 121 height 6
click at [175, 75] on blockquote "I love this store! We have a fresh water tank and can find everything we need h…" at bounding box center [206, 64] width 121 height 25
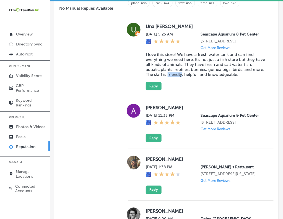
click at [175, 75] on blockquote "I love this store! We have a fresh water tank and can find everything we need h…" at bounding box center [206, 64] width 121 height 25
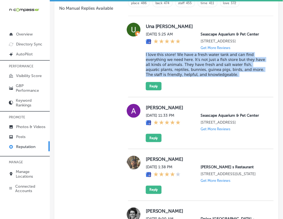
click at [175, 75] on blockquote "I love this store! We have a fresh water tank and can find everything we need h…" at bounding box center [206, 64] width 121 height 25
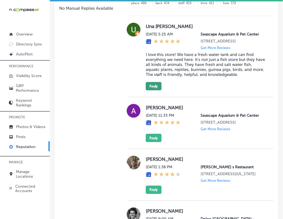
click at [154, 92] on div "Una [PERSON_NAME] [DATE] 5:25 AM Seascape [GEOGRAPHIC_DATA] [STREET_ADDRESS] Ge…" at bounding box center [201, 56] width 146 height 81
click at [154, 90] on button "Reply" at bounding box center [154, 86] width 16 height 8
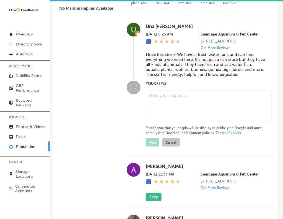
click at [173, 111] on textarea at bounding box center [209, 107] width 126 height 32
paste textarea "Hi [PERSON_NAME], thank you for the wonderful review! We’re so glad you enjoy v…"
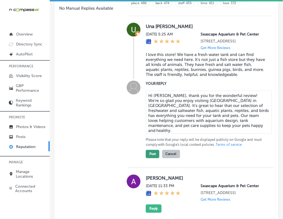
type textarea "Hi [PERSON_NAME], thank you for the wonderful review! We’re so glad you enjoy v…"
click at [153, 156] on button "Post" at bounding box center [153, 154] width 14 height 8
type textarea "x"
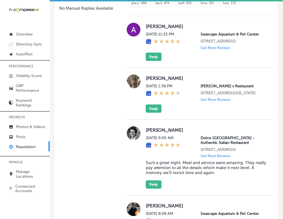
click at [154, 24] on label "[PERSON_NAME]" at bounding box center [206, 27] width 121 height 6
click at [154, 60] on button "Reply" at bounding box center [154, 57] width 16 height 8
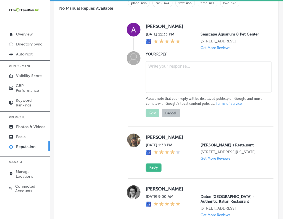
click at [166, 73] on textarea at bounding box center [209, 77] width 126 height 32
type textarea "v"
paste textarea "Amber"
type textarea "Amber"
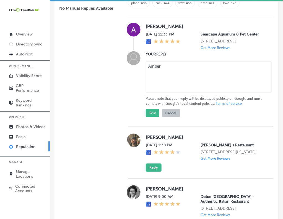
click at [166, 73] on textarea "Amber" at bounding box center [209, 77] width 126 height 32
click at [181, 74] on textarea at bounding box center [209, 77] width 126 height 32
paste textarea "Thank you for the five-star review, [PERSON_NAME]! We’re glad you had a positiv…"
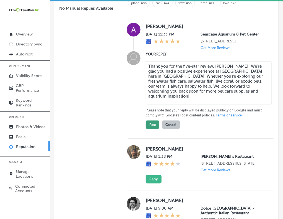
type textarea "Thank you for the five-star review, [PERSON_NAME]! We’re glad you had a positiv…"
click at [151, 129] on button "Post" at bounding box center [153, 124] width 14 height 8
type textarea "x"
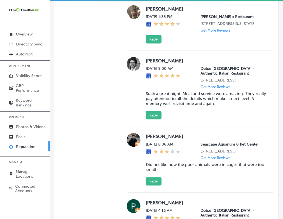
scroll to position [431, 0]
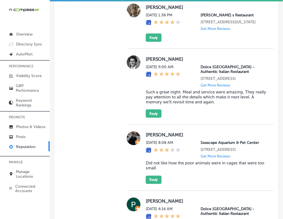
click at [151, 138] on label "[PERSON_NAME]" at bounding box center [206, 135] width 121 height 6
click at [160, 171] on blockquote "Did not like how the poor animals were in cages that were too small" at bounding box center [206, 166] width 121 height 10
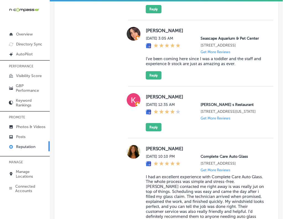
scroll to position [1144, 0]
click at [153, 33] on label "[PERSON_NAME]" at bounding box center [206, 30] width 121 height 6
click at [189, 66] on blockquote "I’ve been coming here since I was a toddler and the staff and experience & stoc…" at bounding box center [206, 61] width 121 height 10
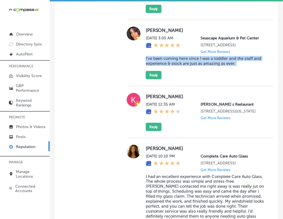
click at [189, 66] on blockquote "I’ve been coming here since I was a toddler and the staff and experience & stoc…" at bounding box center [206, 61] width 121 height 10
click at [152, 79] on button "Reply" at bounding box center [154, 75] width 16 height 8
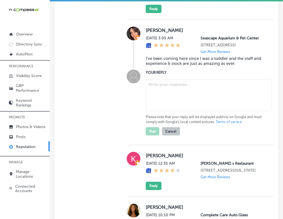
click at [195, 111] on textarea at bounding box center [209, 95] width 126 height 32
paste textarea "Thank you for your kind words, [PERSON_NAME]! We’re so glad you’ve enjoyed visi…"
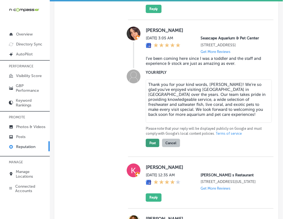
type textarea "Thank you for your kind words, [PERSON_NAME]! We’re so glad you’ve enjoyed visi…"
click at [150, 147] on button "Post" at bounding box center [153, 143] width 14 height 8
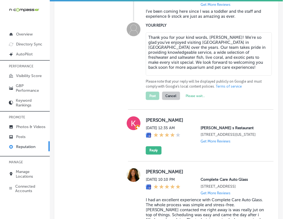
scroll to position [1192, 0]
type textarea "x"
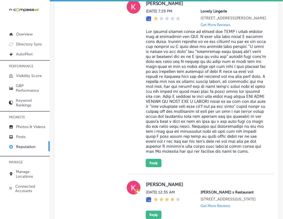
scroll to position [991, 0]
click at [148, 6] on label "[PERSON_NAME]" at bounding box center [206, 3] width 121 height 6
click at [198, 97] on blockquote at bounding box center [206, 91] width 121 height 125
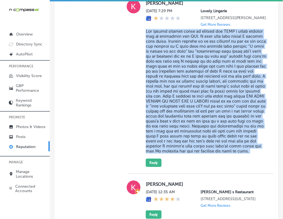
click at [198, 97] on blockquote at bounding box center [206, 91] width 121 height 125
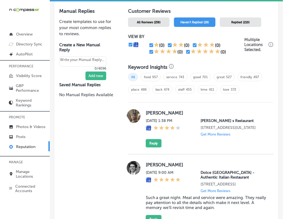
scroll to position [367, 0]
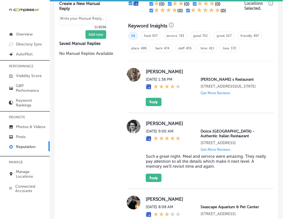
click at [148, 69] on label "[PERSON_NAME]" at bounding box center [206, 72] width 121 height 6
click at [157, 106] on button "Reply" at bounding box center [154, 102] width 16 height 8
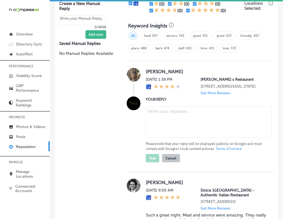
paste textarea "Hi [PERSON_NAME], thank you for sharing your feedback! We’re glad you enjoyed y…"
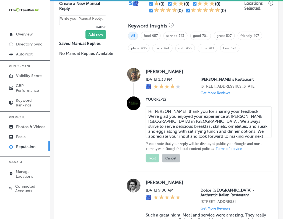
click at [184, 124] on textarea "Hi [PERSON_NAME], thank you for sharing your feedback! We’re glad you enjoyed y…" at bounding box center [209, 122] width 126 height 32
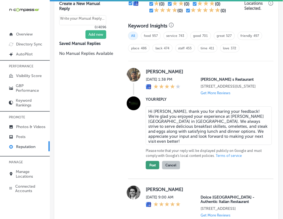
type textarea "Hi [PERSON_NAME], thank you for sharing your feedback! We’re glad you enjoyed y…"
click at [147, 169] on button "Post" at bounding box center [153, 165] width 14 height 8
type textarea "x"
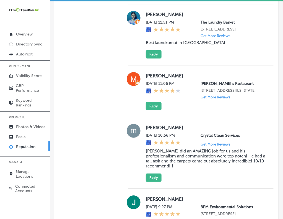
scroll to position [667, 0]
click at [149, 85] on div "[PERSON_NAME][DATE] 11:06 PM [PERSON_NAME] s Restaurant [STREET_ADDRESS][US_STA…" at bounding box center [201, 91] width 146 height 52
click at [158, 110] on button "Reply" at bounding box center [154, 106] width 16 height 8
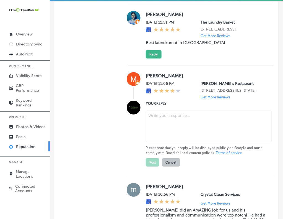
click at [168, 136] on textarea at bounding box center [209, 127] width 126 height 32
paste textarea "Hi [PERSON_NAME], thank you for sharing your feedback! At [PERSON_NAME] Restaur…"
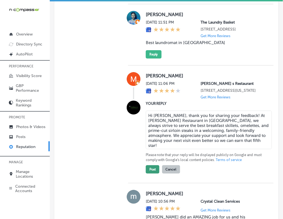
type textarea "Hi [PERSON_NAME], thank you for sharing your feedback! At [PERSON_NAME] Restaur…"
click at [152, 173] on button "Post" at bounding box center [153, 169] width 14 height 8
type textarea "x"
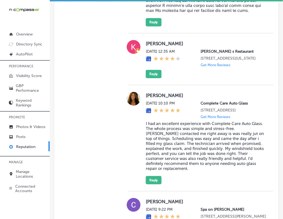
scroll to position [1022, 0]
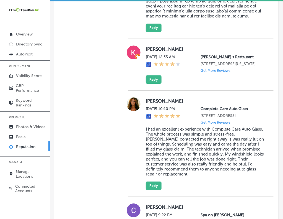
click at [150, 52] on label "[PERSON_NAME]" at bounding box center [206, 49] width 121 height 6
click at [146, 84] on button "Reply" at bounding box center [154, 79] width 16 height 8
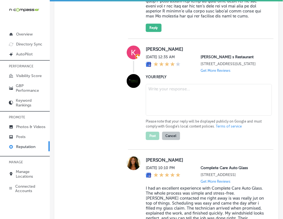
click at [166, 116] on textarea at bounding box center [209, 100] width 126 height 32
paste textarea "Thank you for the 4-star review, [PERSON_NAME]! We're glad you enjoyed your exp…"
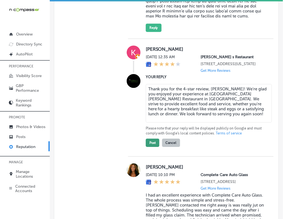
type textarea "Thank you for the 4-star review, [PERSON_NAME]! We're glad you enjoyed your exp…"
click at [154, 147] on button "Post" at bounding box center [153, 142] width 14 height 8
type textarea "x"
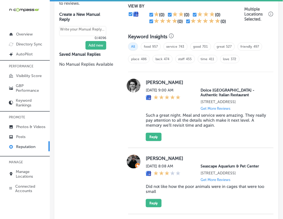
scroll to position [361, 0]
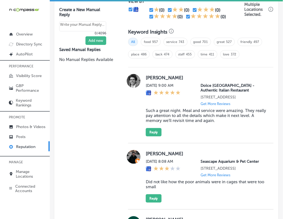
click at [153, 76] on label "[PERSON_NAME]" at bounding box center [206, 78] width 121 height 6
click at [162, 122] on blockquote "Such a great night. Meal and service were amazing. They really pay attention to…" at bounding box center [206, 115] width 121 height 15
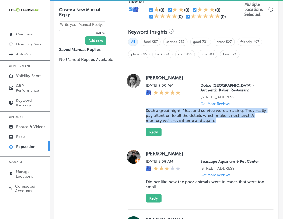
click at [162, 122] on blockquote "Such a great night. Meal and service were amazing. They really pay attention to…" at bounding box center [206, 115] width 121 height 15
click at [148, 135] on button "Reply" at bounding box center [154, 132] width 16 height 8
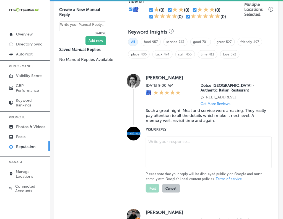
paste textarea "Thank you for the wonderful review, [PERSON_NAME]! We're thrilled to hear that …"
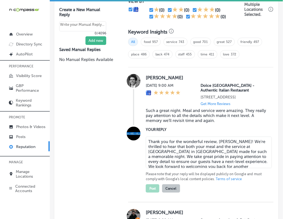
click at [161, 146] on textarea "Thank you for the wonderful review, [PERSON_NAME]! We're thrilled to hear that …" at bounding box center [209, 153] width 126 height 32
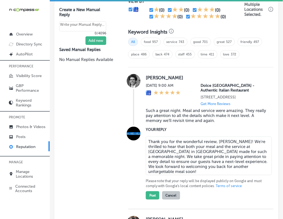
click at [258, 145] on textarea "Thank you for the wonderful review, [PERSON_NAME]! We're thrilled to hear that …" at bounding box center [209, 156] width 126 height 39
type textarea "Thank you for the wonderful review, [PERSON_NAME]! We're glad to hear that both…"
click at [149, 198] on button "Post" at bounding box center [153, 195] width 14 height 8
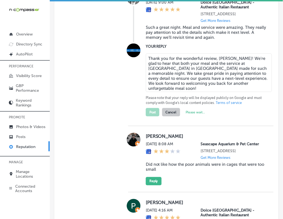
scroll to position [445, 0]
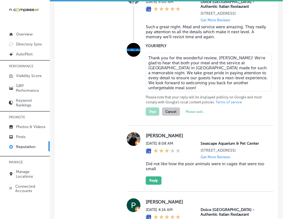
type textarea "x"
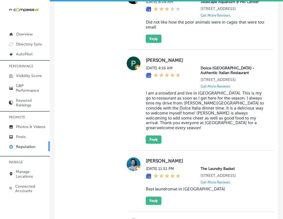
click at [150, 63] on label "[PERSON_NAME]" at bounding box center [206, 60] width 121 height 6
click at [210, 118] on blockquote "I am a snowbird and live in [GEOGRAPHIC_DATA]. This is my go to restaurant as s…" at bounding box center [206, 111] width 121 height 40
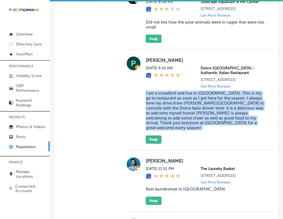
click at [210, 118] on blockquote "I am a snowbird and live in [GEOGRAPHIC_DATA]. This is my go to restaurant as s…" at bounding box center [206, 111] width 121 height 40
click at [152, 143] on button "Reply" at bounding box center [154, 139] width 16 height 8
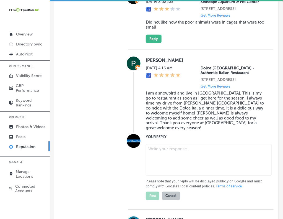
click at [163, 149] on textarea at bounding box center [209, 160] width 126 height 32
paste textarea "Thank you, [PERSON_NAME], for your kind words! We’re so happy that Dolce Italia…"
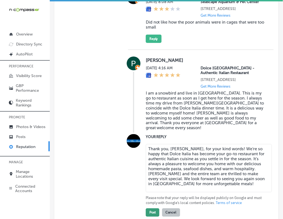
type textarea "Thank you, [PERSON_NAME], for your kind words! We’re so happy that Dolce Italia…"
click at [154, 214] on button "Post" at bounding box center [153, 212] width 14 height 8
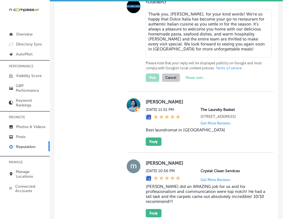
type textarea "x"
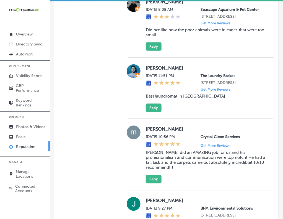
scroll to position [439, 0]
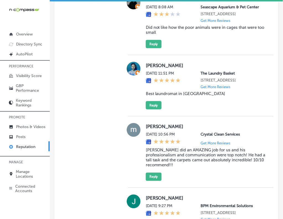
click at [148, 68] on label "[PERSON_NAME]" at bounding box center [206, 66] width 121 height 6
click at [174, 96] on blockquote "Best laundromat in [GEOGRAPHIC_DATA]" at bounding box center [206, 93] width 121 height 5
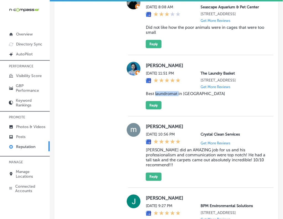
click at [174, 96] on blockquote "Best laundromat in [GEOGRAPHIC_DATA]" at bounding box center [206, 93] width 121 height 5
click at [156, 109] on button "Reply" at bounding box center [154, 105] width 16 height 8
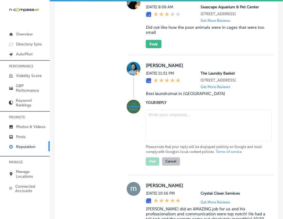
click at [165, 129] on textarea at bounding box center [209, 126] width 126 height 32
paste textarea "Thank you for the great review, [PERSON_NAME]! We're so happy to hear that you …"
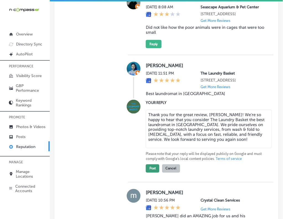
type textarea "Thank you for the great review, [PERSON_NAME]! We're so happy to hear that you …"
click at [152, 173] on button "Post" at bounding box center [153, 168] width 14 height 8
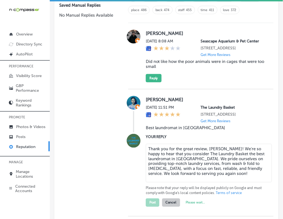
type textarea "x"
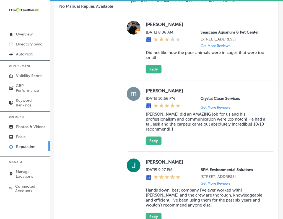
scroll to position [438, 0]
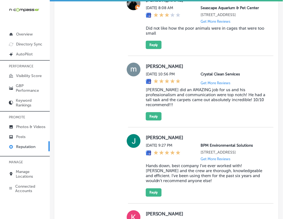
click at [153, 66] on label "[PERSON_NAME]" at bounding box center [206, 66] width 121 height 6
click at [167, 92] on blockquote "[PERSON_NAME] did an AMAZING job for us and his professionalism and communicati…" at bounding box center [206, 97] width 121 height 20
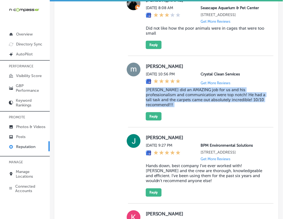
click at [167, 92] on blockquote "[PERSON_NAME] did an AMAZING job for us and his professionalism and communicati…" at bounding box center [206, 97] width 121 height 20
click at [157, 114] on button "Reply" at bounding box center [154, 116] width 16 height 8
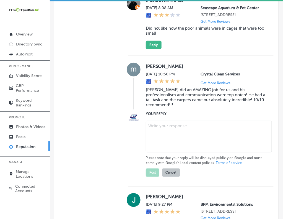
click at [172, 129] on textarea at bounding box center [209, 137] width 126 height 32
paste textarea "Thank you for the fantastic review, [PERSON_NAME]! We're thrilled to hear that …"
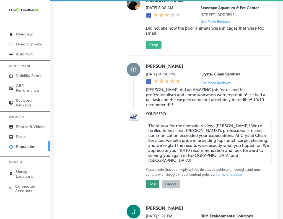
type textarea "Thank you for the fantastic review, [PERSON_NAME]! We're thrilled to hear that …"
click at [151, 187] on button "Post" at bounding box center [153, 184] width 14 height 8
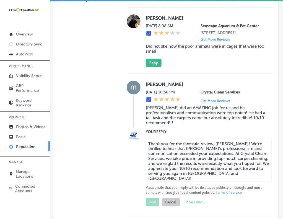
type textarea "x"
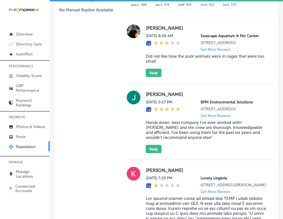
scroll to position [410, 0]
click at [149, 94] on div "[PERSON_NAME][DATE] 9:27 PM BPM Environmental Solutions [STREET_ADDRESS] Get Mo…" at bounding box center [206, 122] width 121 height 63
click at [180, 137] on blockquote "Hands down, best company I’ve ever worked with! [PERSON_NAME] and the crew are …" at bounding box center [206, 130] width 121 height 20
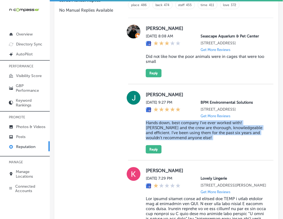
click at [180, 137] on blockquote "Hands down, best company I’ve ever worked with! [PERSON_NAME] and the crew are …" at bounding box center [206, 130] width 121 height 20
click at [152, 153] on button "Reply" at bounding box center [154, 149] width 16 height 8
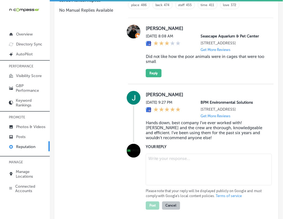
drag, startPoint x: 161, startPoint y: 161, endPoint x: 165, endPoint y: 168, distance: 7.8
click at [165, 168] on div "Please note that your reply will be displayed publicly on Google and must compl…" at bounding box center [206, 181] width 121 height 58
click at [165, 168] on textarea at bounding box center [209, 170] width 126 height 32
paste textarea "Thank you for the kind words, [PERSON_NAME]! We truly appreciate your trust in …"
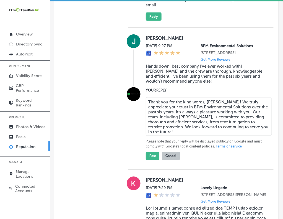
scroll to position [468, 0]
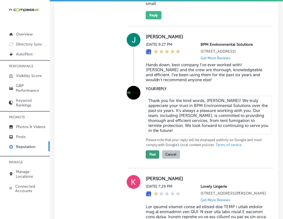
type textarea "Thank you for the kind words, [PERSON_NAME]! We truly appreciate your trust in …"
click at [150, 159] on button "Post" at bounding box center [153, 154] width 14 height 8
type textarea "x"
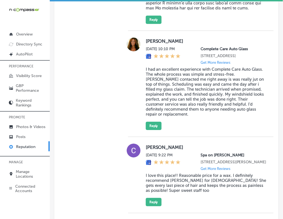
scroll to position [645, 0]
click at [151, 43] on label "[PERSON_NAME]" at bounding box center [206, 41] width 121 height 6
click at [210, 92] on blockquote "I had an excellent experience with Complete Care Auto Glass. The whole process …" at bounding box center [206, 91] width 121 height 50
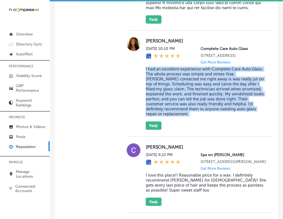
click at [210, 92] on blockquote "I had an excellent experience with Complete Care Auto Glass. The whole process …" at bounding box center [206, 91] width 121 height 50
click at [158, 130] on button "Reply" at bounding box center [154, 125] width 16 height 8
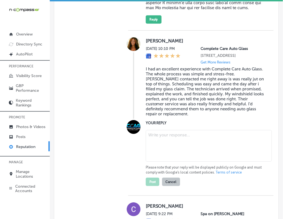
click at [164, 139] on textarea at bounding box center [209, 146] width 126 height 32
paste textarea "Thank you, [PERSON_NAME], for the fantastic review! We're thrilled to hear that…"
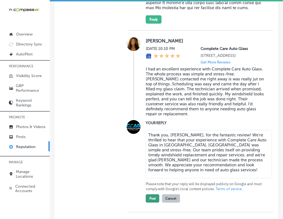
type textarea "Thank you, [PERSON_NAME], for the fantastic review! We're thrilled to hear that…"
click at [150, 202] on button "Post" at bounding box center [153, 198] width 14 height 8
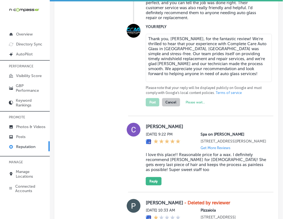
scroll to position [747, 0]
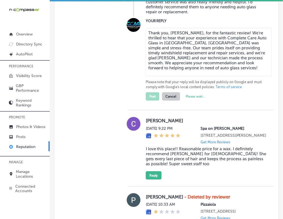
click at [153, 135] on div "[PERSON_NAME][DATE] 9:22 PM Spa on [PERSON_NAME] [STREET_ADDRESS][PERSON_NAME] …" at bounding box center [206, 148] width 121 height 63
type textarea "x"
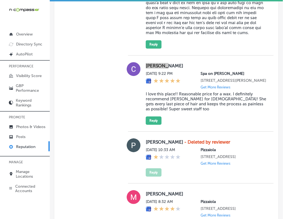
scroll to position [620, 0]
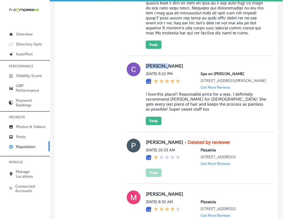
click at [155, 69] on label "[PERSON_NAME]" at bounding box center [206, 66] width 121 height 6
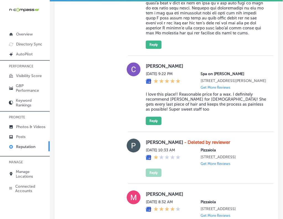
click at [169, 111] on blockquote "I love this place!! Reasonable price for a wax. I definitely recommend [PERSON_…" at bounding box center [206, 102] width 121 height 20
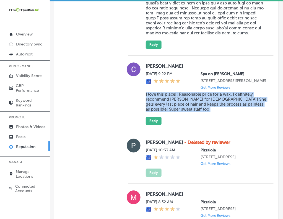
click at [169, 111] on blockquote "I love this place!! Reasonable price for a wax. I definitely recommend [PERSON_…" at bounding box center [206, 102] width 121 height 20
click at [154, 125] on button "Reply" at bounding box center [154, 121] width 16 height 8
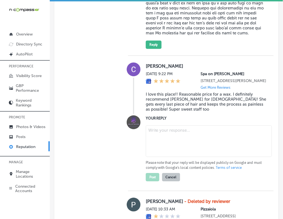
click at [163, 149] on textarea at bounding box center [209, 141] width 126 height 32
paste textarea "Thank you for the kind words, [PERSON_NAME]! We're thrilled to hear you had a g…"
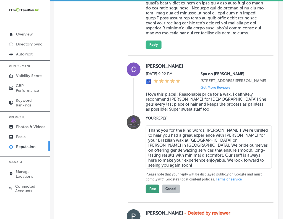
type textarea "Thank you for the kind words, [PERSON_NAME]! We're thrilled to hear you had a g…"
click at [152, 193] on button "Post" at bounding box center [153, 188] width 14 height 8
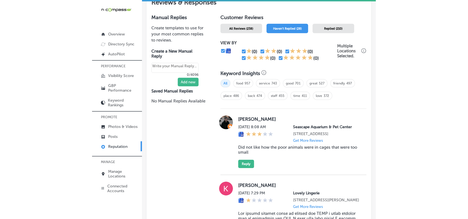
scroll to position [319, 0]
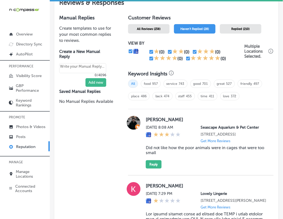
type textarea "x"
